Goal: Information Seeking & Learning: Learn about a topic

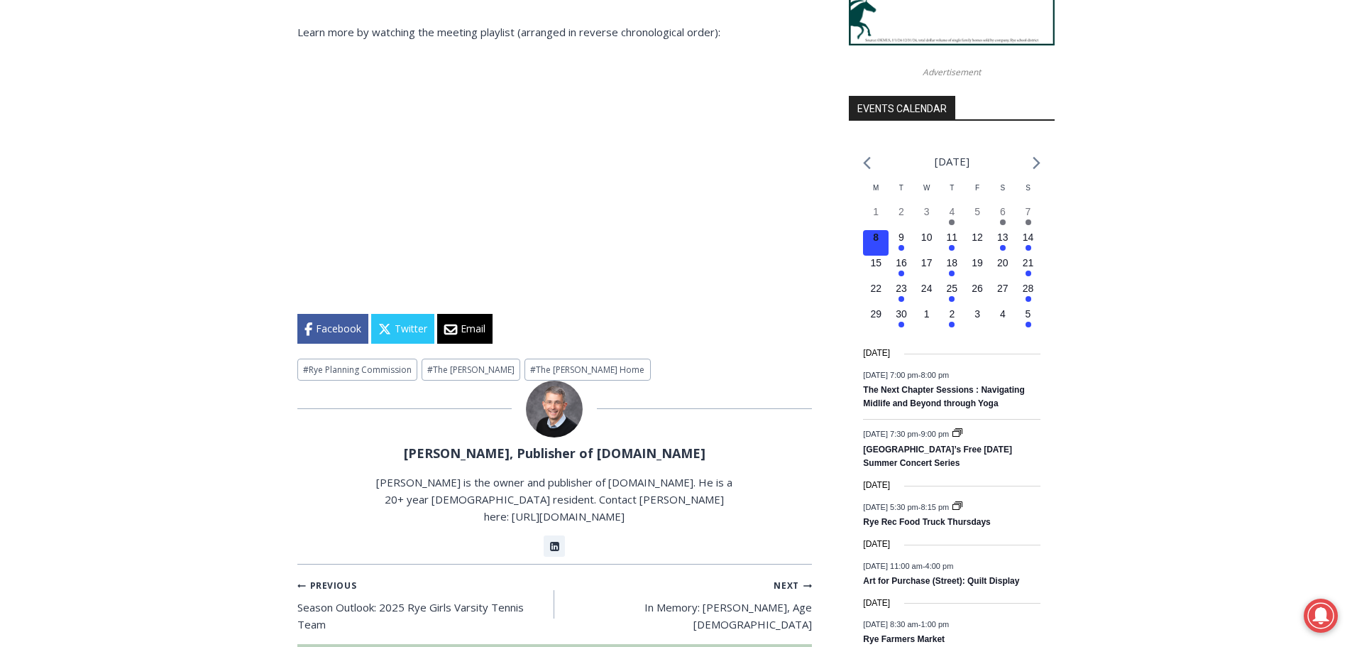
scroll to position [1533, 0]
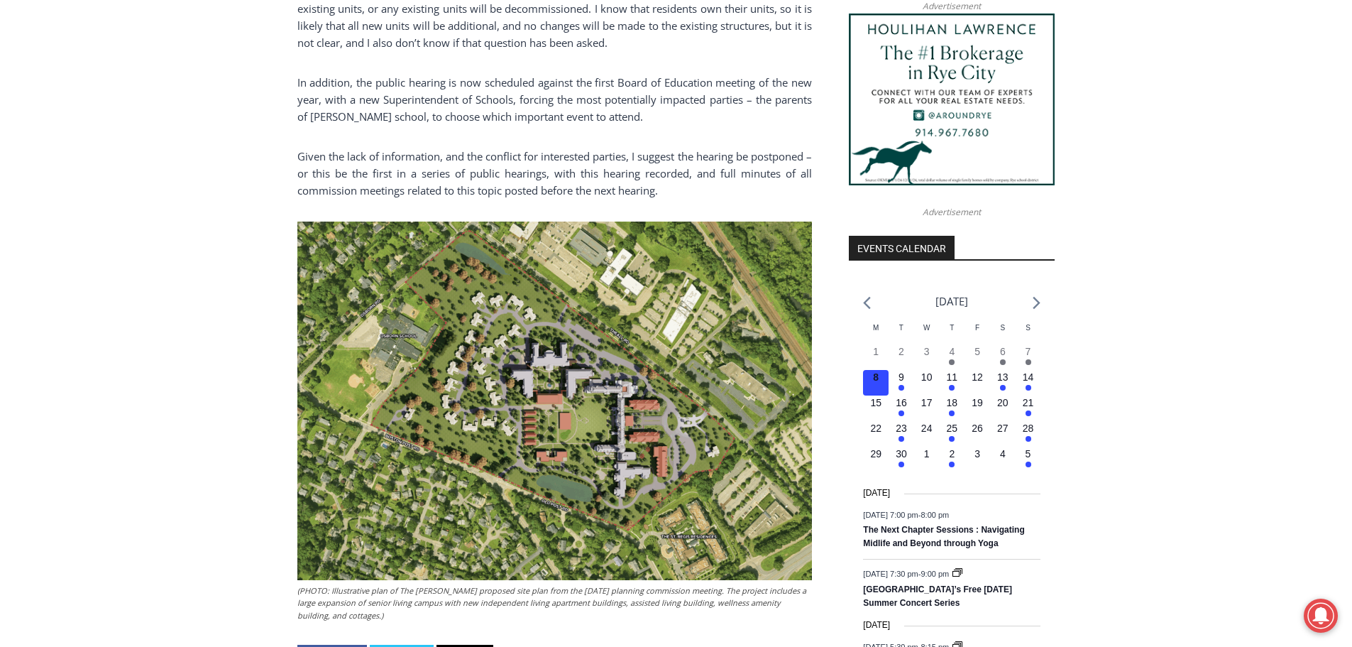
scroll to position [1391, 0]
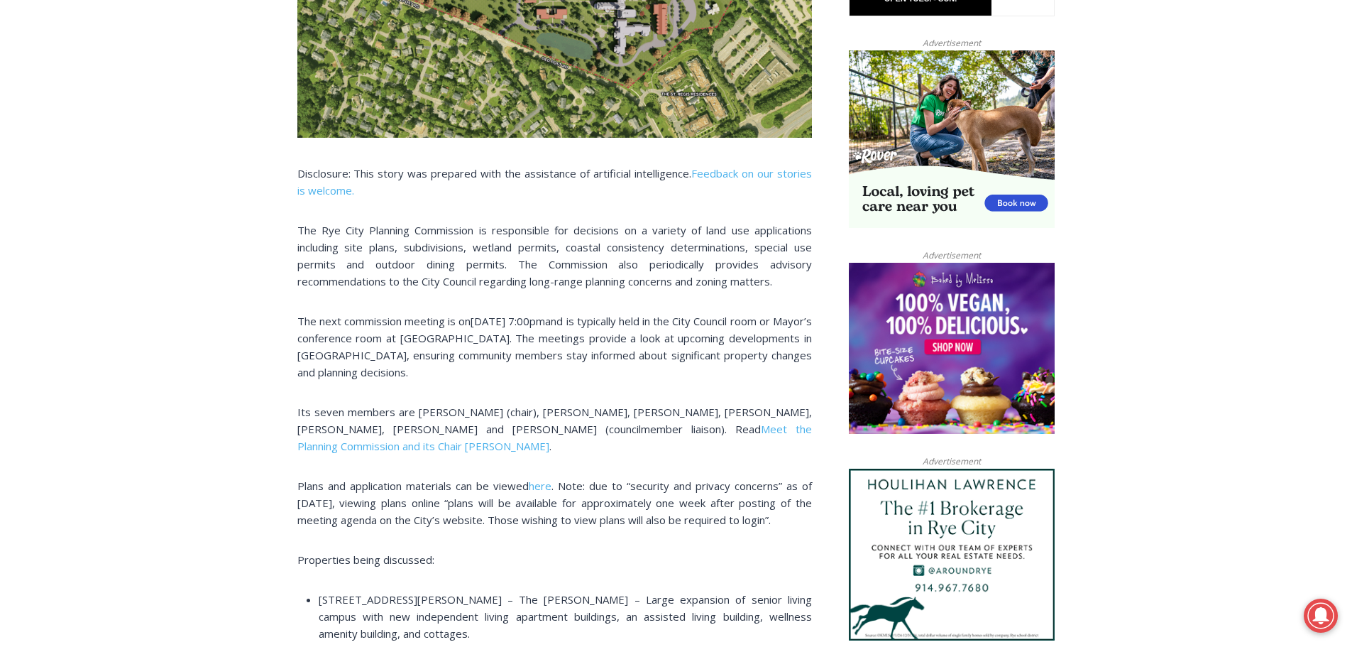
scroll to position [965, 0]
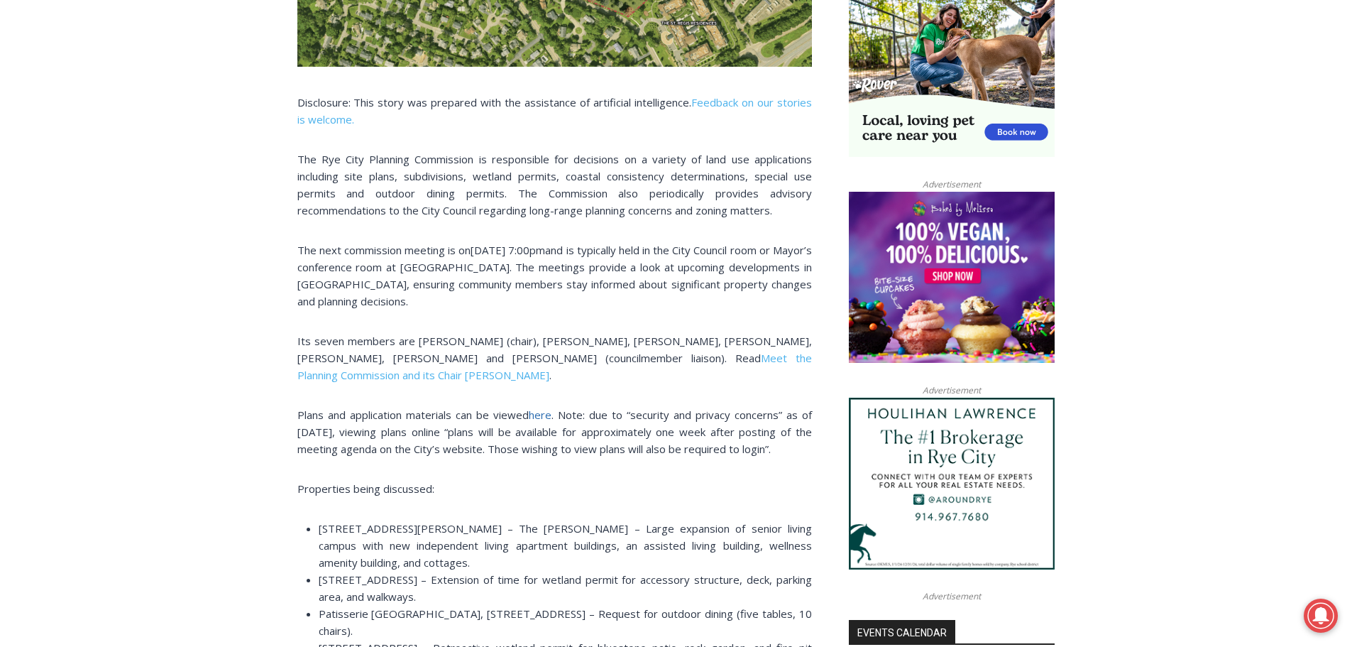
click at [544, 416] on span "here" at bounding box center [540, 414] width 23 height 14
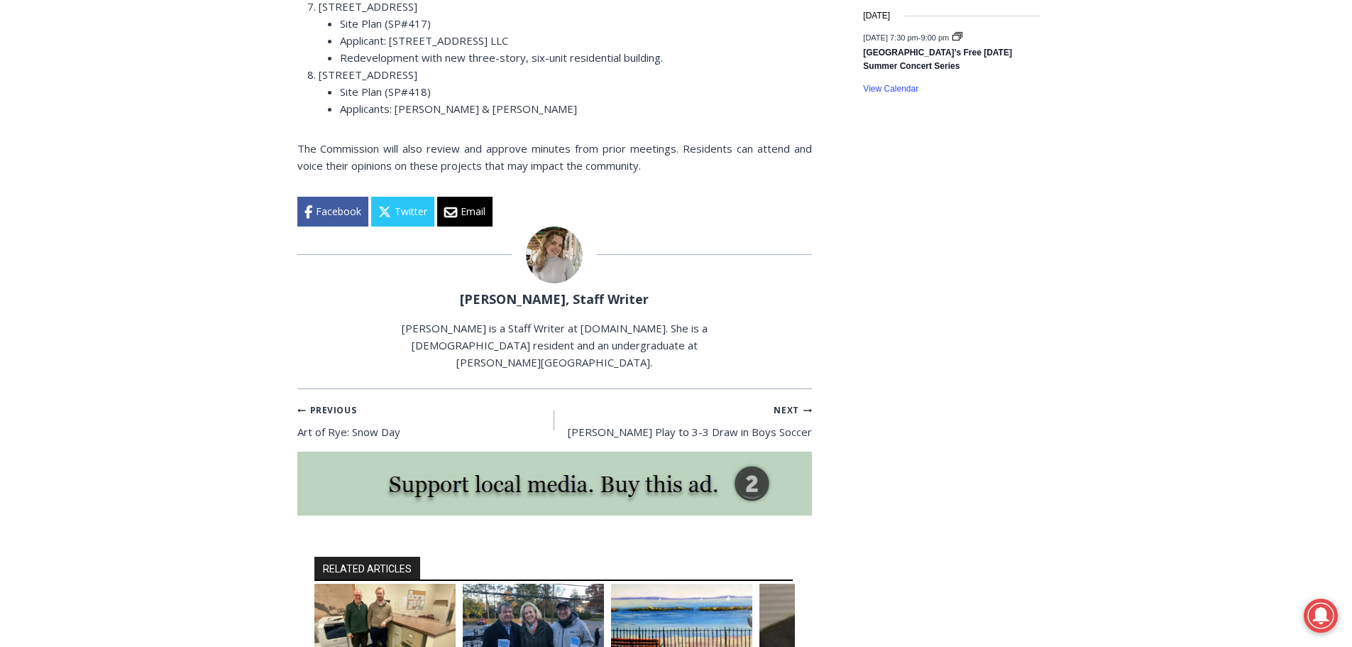
scroll to position [2385, 0]
